Goal: Complete application form

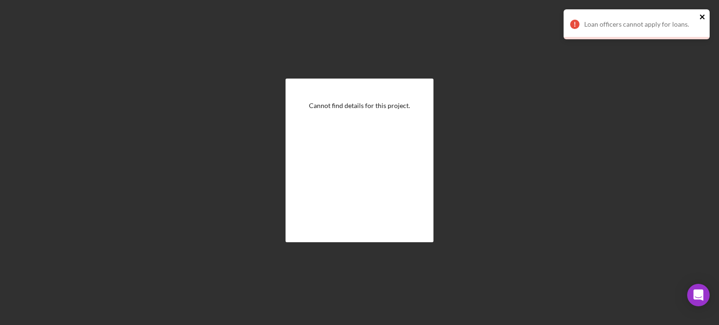
click at [701, 15] on icon "close" at bounding box center [702, 16] width 7 height 7
click at [701, 18] on icon "close" at bounding box center [702, 17] width 5 height 5
